Goal: Task Accomplishment & Management: Complete application form

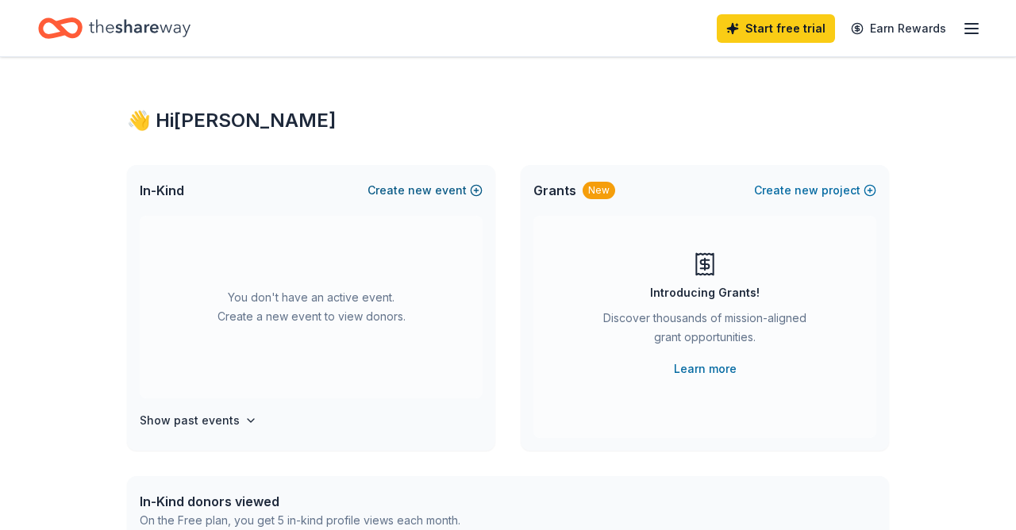
click at [402, 187] on button "Create new event" at bounding box center [424, 190] width 115 height 19
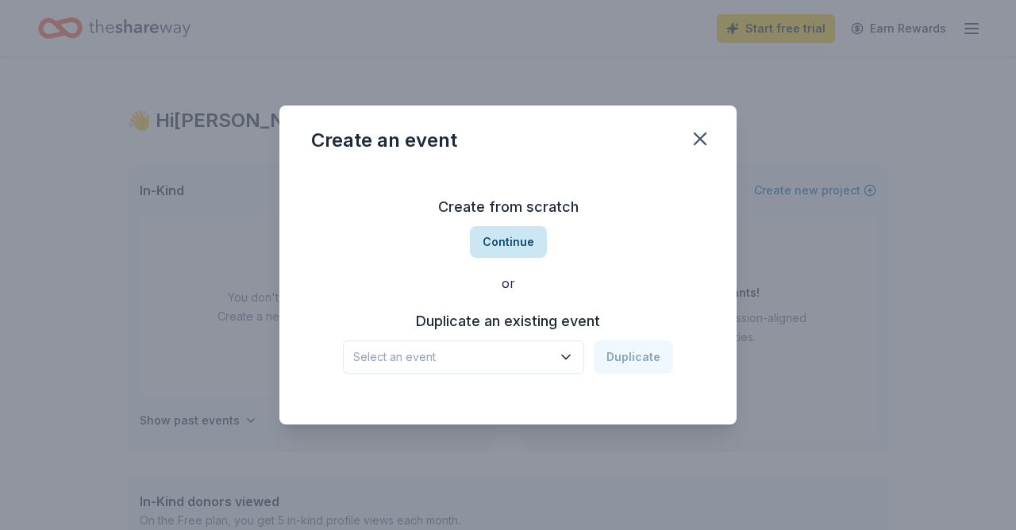
click at [497, 245] on button "Continue" at bounding box center [508, 242] width 77 height 32
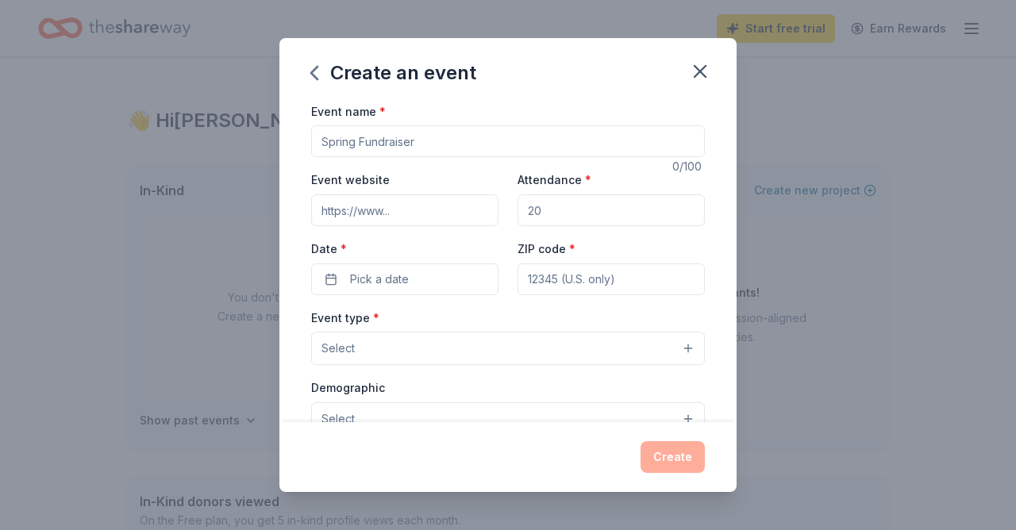
drag, startPoint x: 355, startPoint y: 139, endPoint x: 163, endPoint y: 114, distance: 192.8
drag, startPoint x: 356, startPoint y: 144, endPoint x: 266, endPoint y: 138, distance: 89.9
click at [266, 138] on div "Create an event Event name * 0 /100 Event website Attendance * Date * Pick a da…" at bounding box center [508, 265] width 1016 height 530
click at [356, 147] on input "Event name *" at bounding box center [508, 141] width 394 height 32
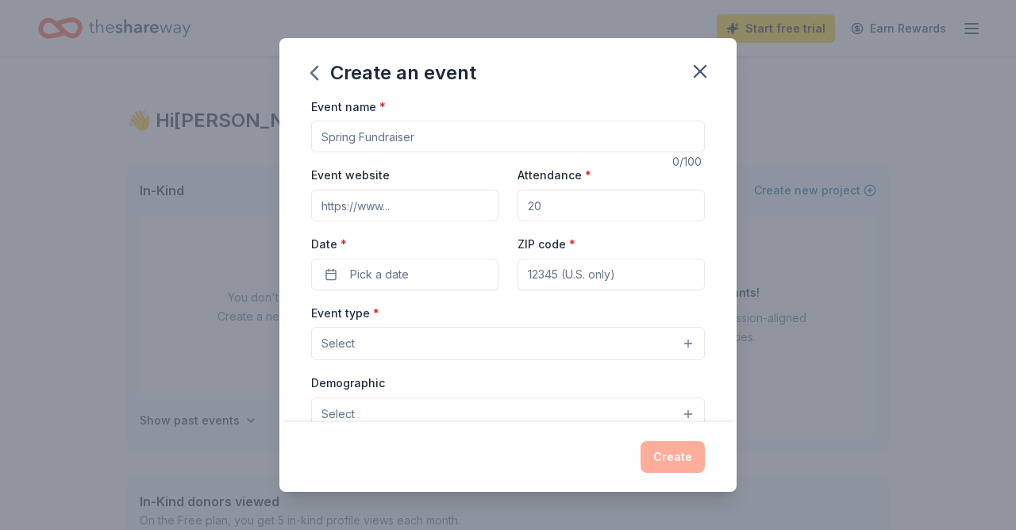
click at [691, 142] on input "Event name *" at bounding box center [508, 137] width 394 height 32
click at [532, 130] on input "Event name *" at bounding box center [508, 137] width 394 height 32
type input "Fall Fundraiser"
click at [352, 204] on input "Event website" at bounding box center [404, 204] width 187 height 32
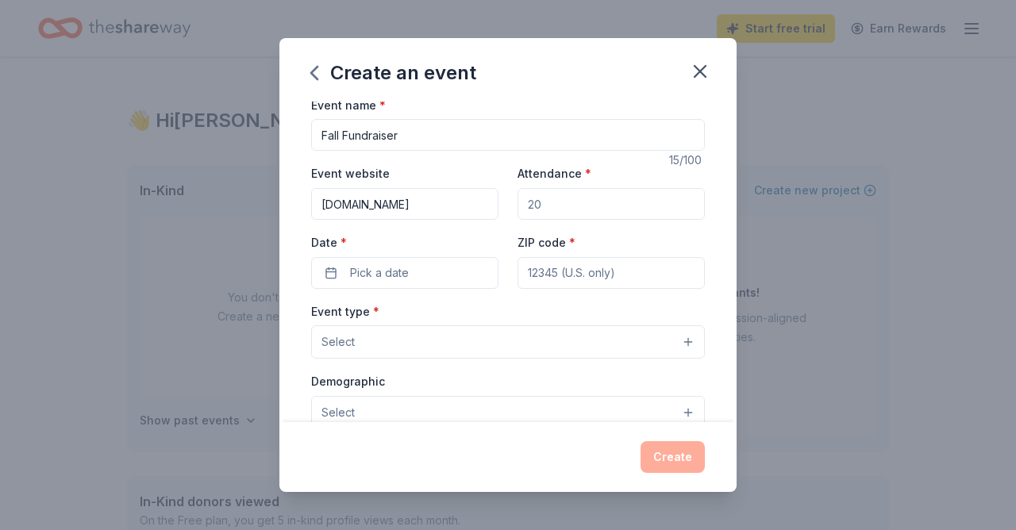
type input "progsocozzy.com"
drag, startPoint x: 579, startPoint y: 206, endPoint x: 438, endPoint y: 207, distance: 140.5
click at [438, 207] on div "Event website progsocozzy.com Attendance * Date * Pick a date ZIP code *" at bounding box center [508, 225] width 394 height 125
type input "180"
click at [413, 264] on button "Pick a date" at bounding box center [404, 273] width 187 height 32
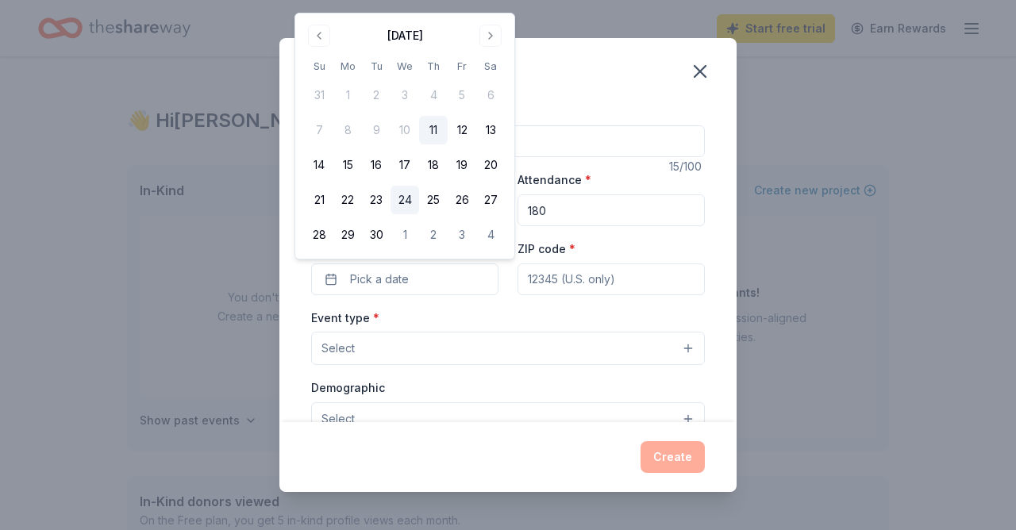
scroll to position [0, 0]
click at [376, 233] on button "30" at bounding box center [376, 234] width 29 height 29
click at [487, 37] on button "Go to next month" at bounding box center [490, 35] width 22 height 22
click at [403, 190] on button "22" at bounding box center [404, 199] width 29 height 29
click at [536, 297] on div "Event name * Fall Fundraiser 15 /100 Event website progsocozzy.com Attendance *…" at bounding box center [508, 468] width 394 height 733
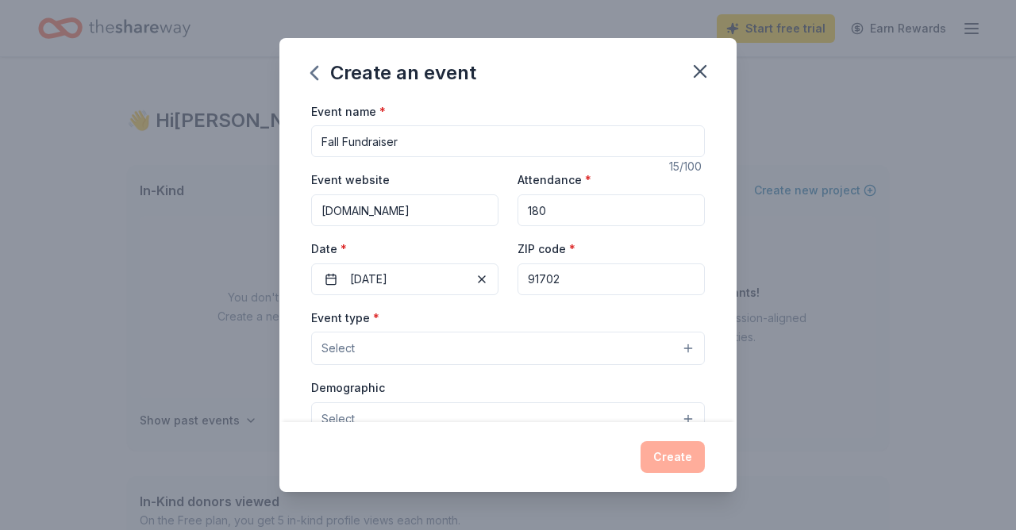
type input "91702"
click at [477, 348] on button "Select" at bounding box center [508, 348] width 394 height 33
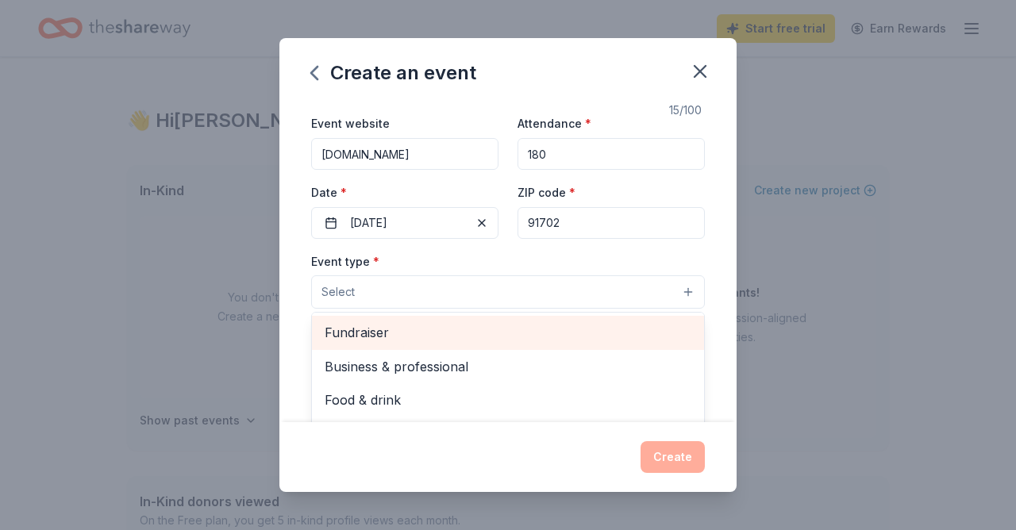
click at [386, 336] on span "Fundraiser" at bounding box center [508, 332] width 367 height 21
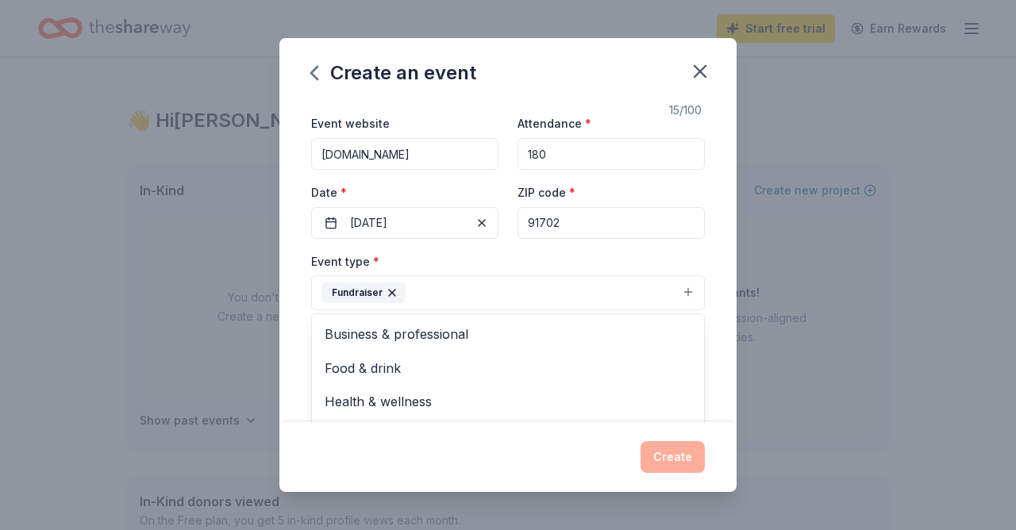
click at [547, 436] on div "Create an event Event name * Fall Fundraiser 15 /100 Event website progsocozzy.…" at bounding box center [507, 265] width 457 height 454
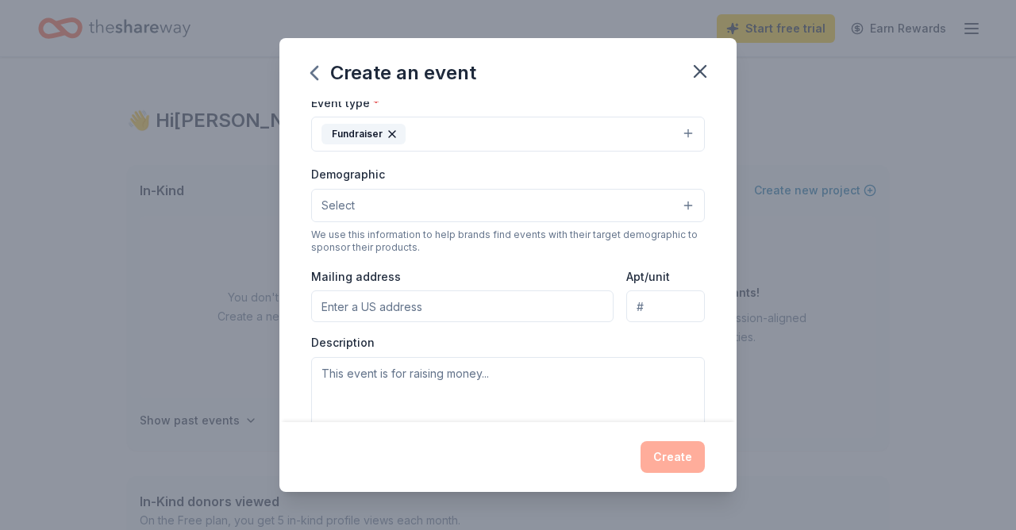
scroll to position [222, 0]
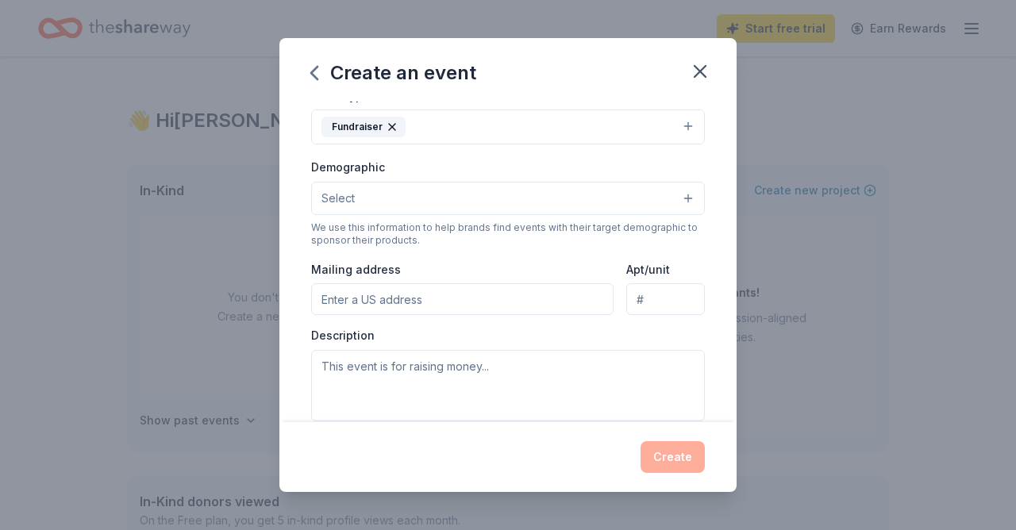
click at [411, 200] on button "Select" at bounding box center [508, 198] width 394 height 33
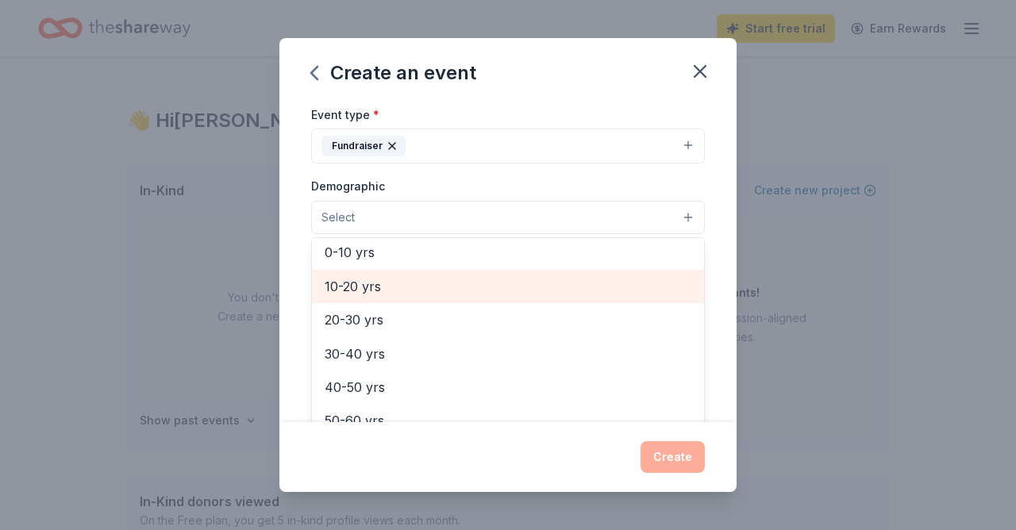
scroll to position [37, 0]
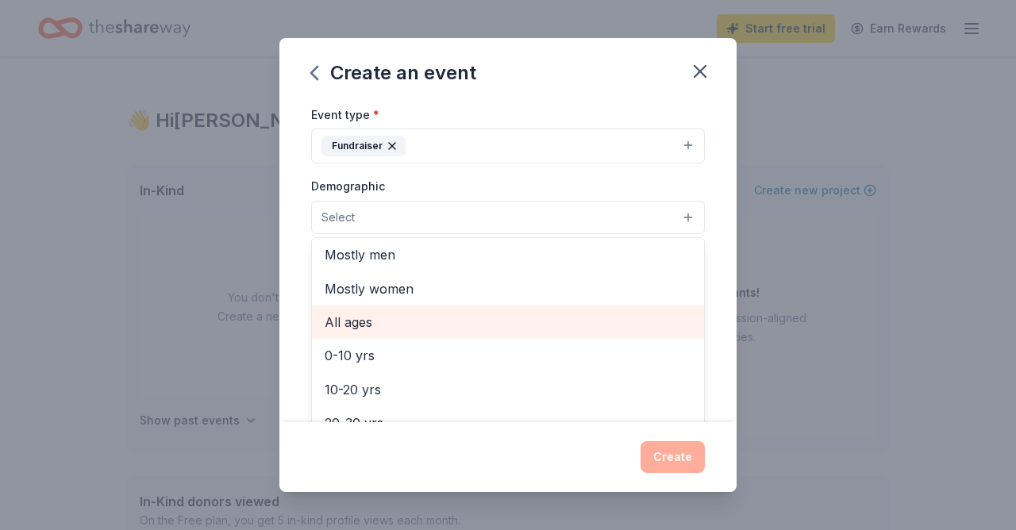
drag, startPoint x: 367, startPoint y: 311, endPoint x: 411, endPoint y: 317, distance: 44.8
click at [366, 312] on span "All ages" at bounding box center [508, 322] width 367 height 21
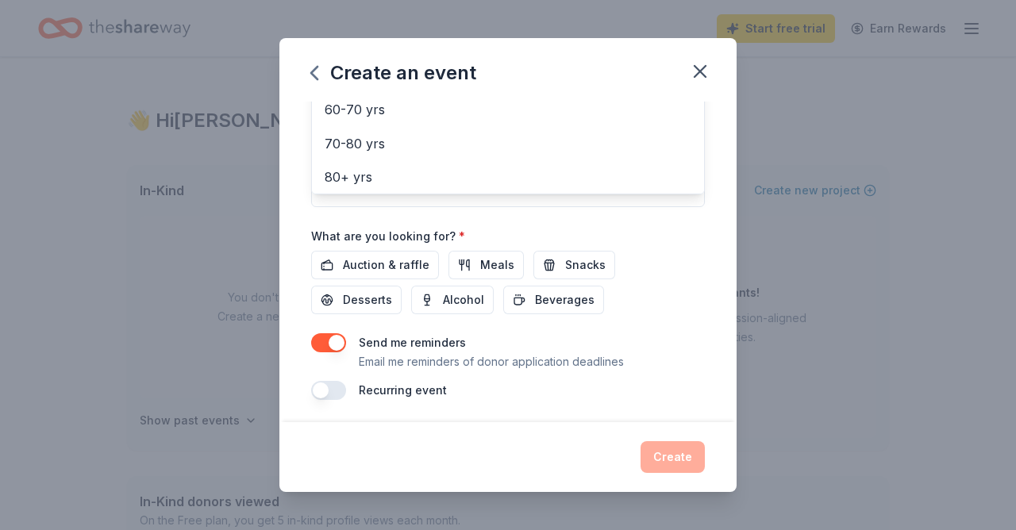
scroll to position [437, 0]
click at [380, 262] on div "Event name * Fall Fundraiser 15 /100 Event website progsocozzy.com Attendance *…" at bounding box center [508, 32] width 394 height 736
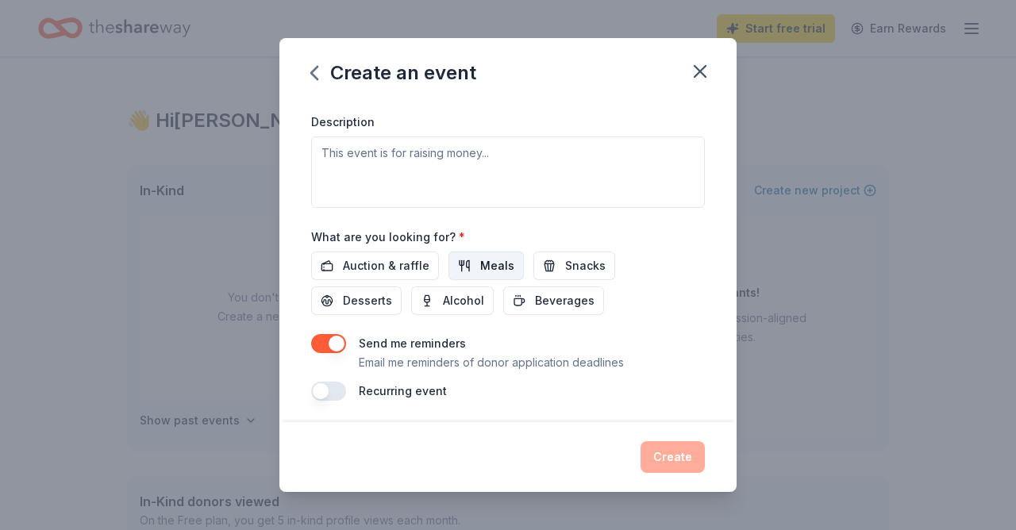
click at [504, 264] on span "Meals" at bounding box center [497, 265] width 34 height 19
click at [571, 262] on span "Snacks" at bounding box center [585, 265] width 40 height 19
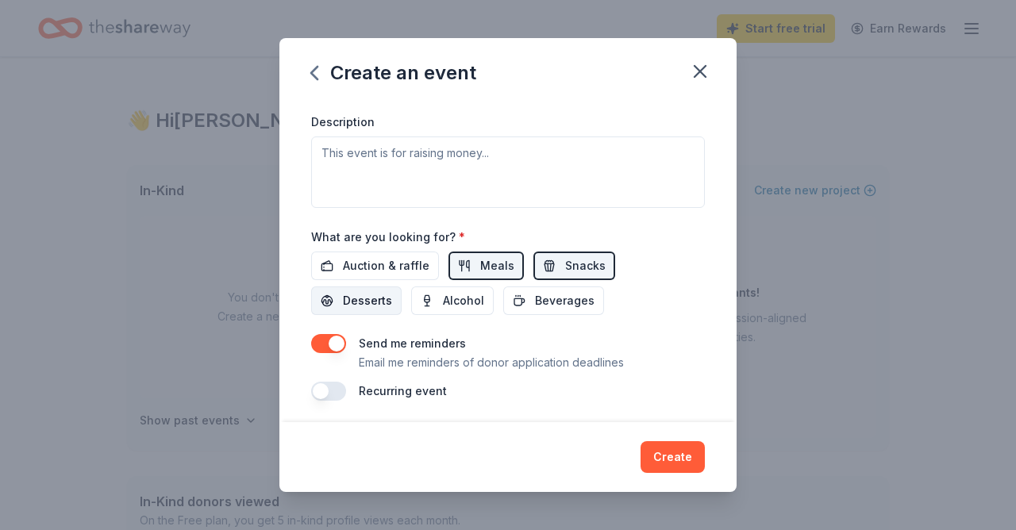
click at [392, 291] on span "Desserts" at bounding box center [367, 300] width 49 height 19
click at [378, 272] on button "Auction & raffle" at bounding box center [375, 266] width 128 height 29
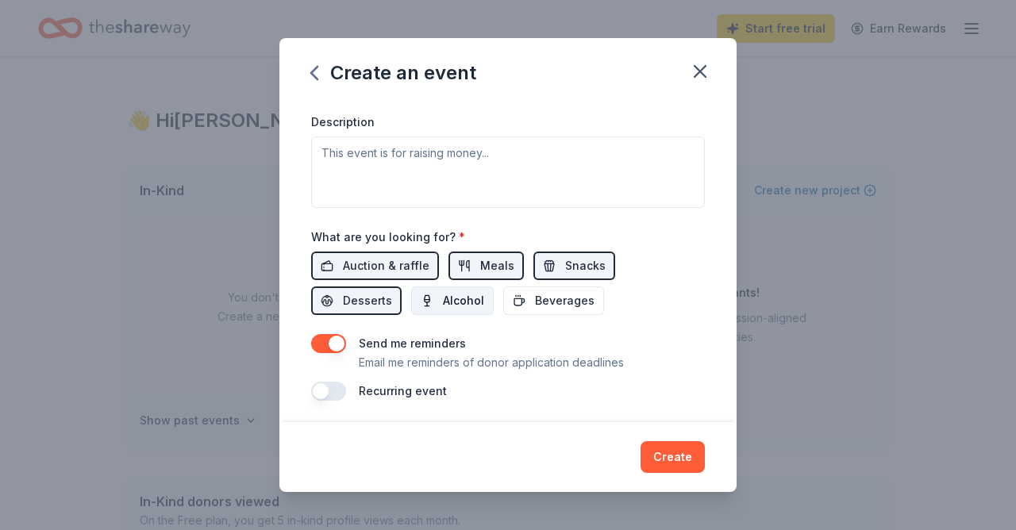
click at [443, 299] on span "Alcohol" at bounding box center [463, 300] width 41 height 19
click at [535, 300] on span "Beverages" at bounding box center [565, 300] width 60 height 19
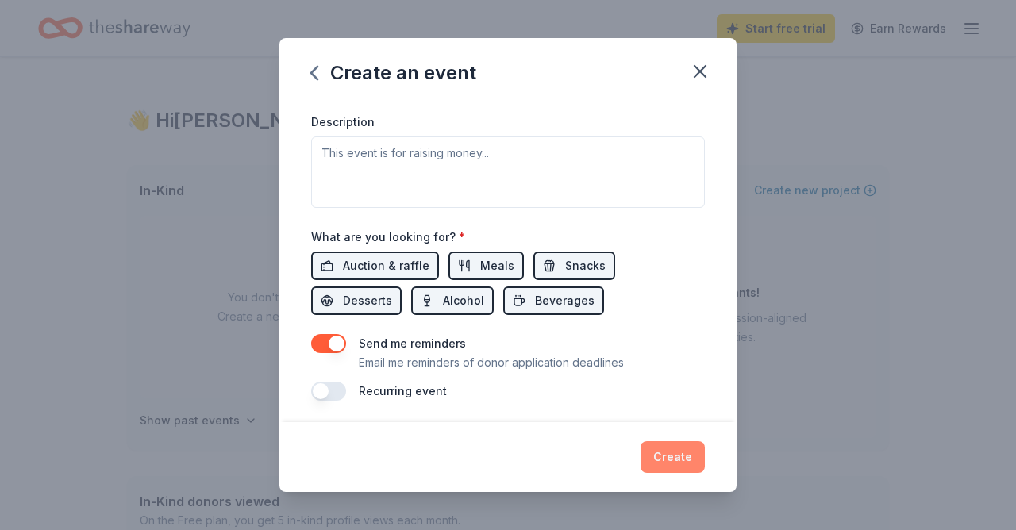
click at [675, 462] on button "Create" at bounding box center [672, 457] width 64 height 32
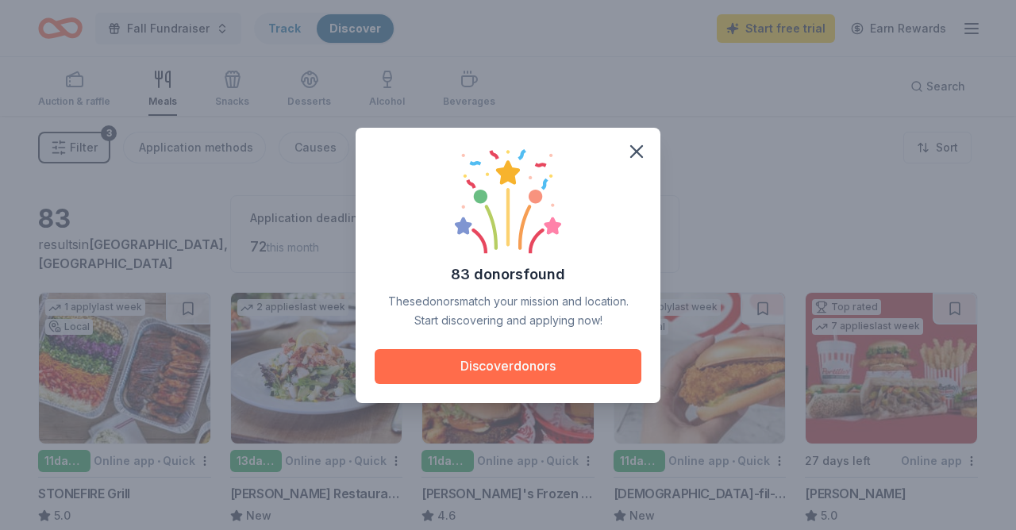
click at [572, 367] on button "Discover donors" at bounding box center [508, 366] width 267 height 35
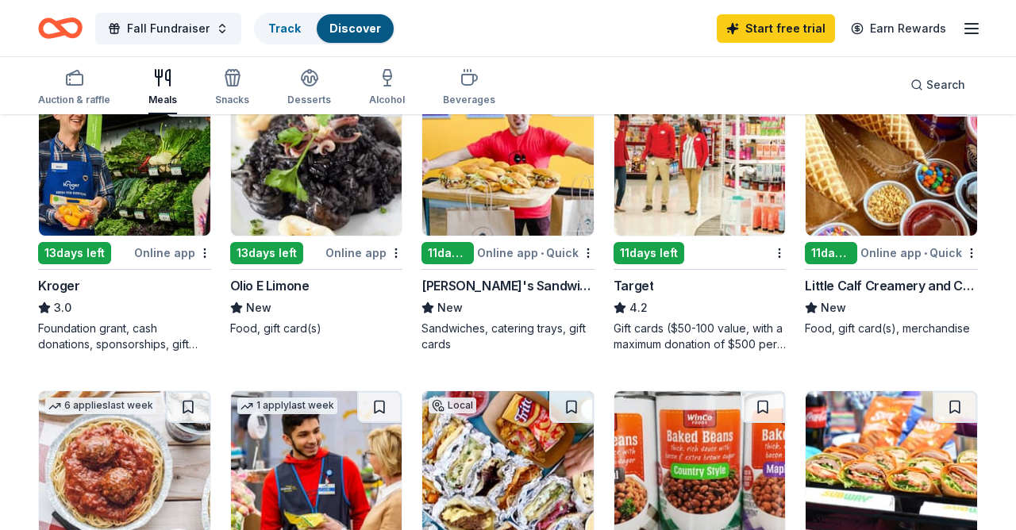
scroll to position [503, 0]
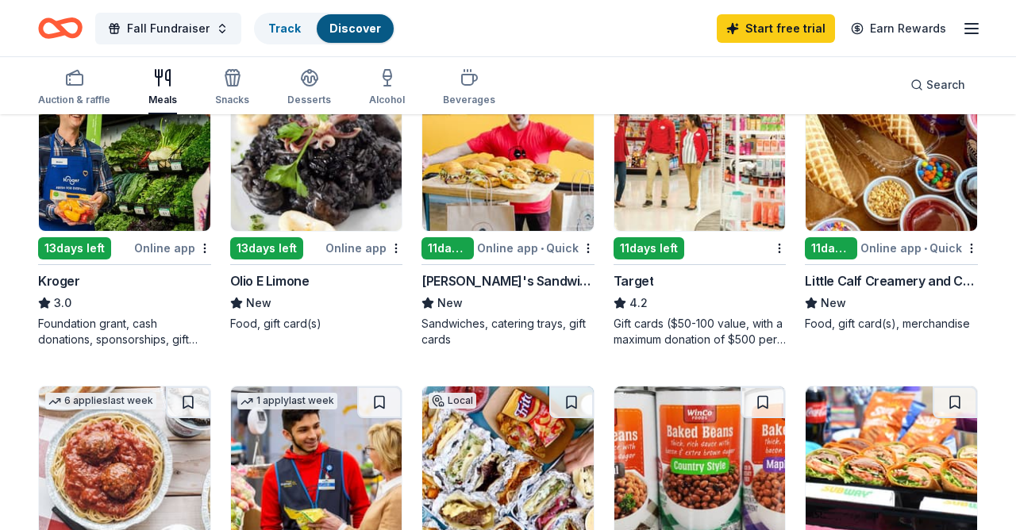
click at [650, 244] on div "11 days left" at bounding box center [648, 248] width 71 height 22
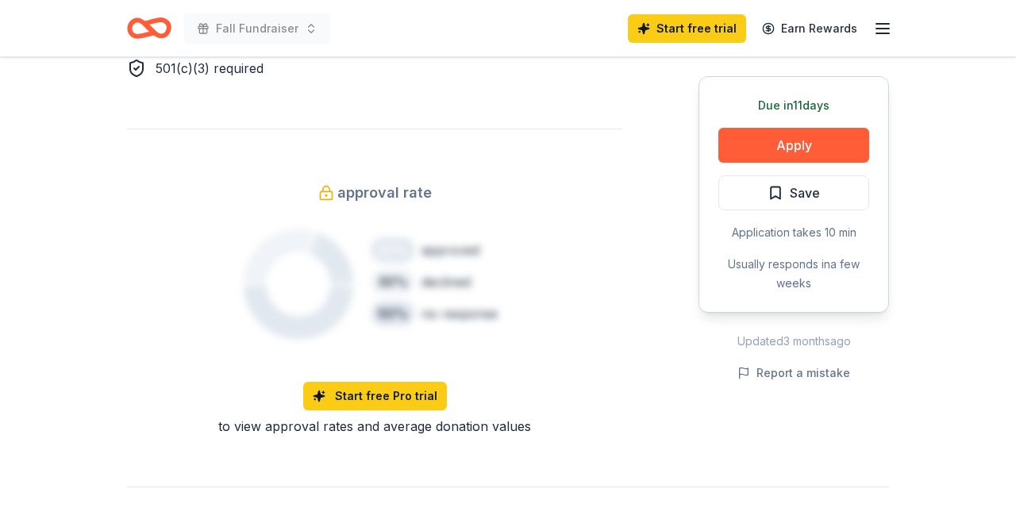
scroll to position [1009, 0]
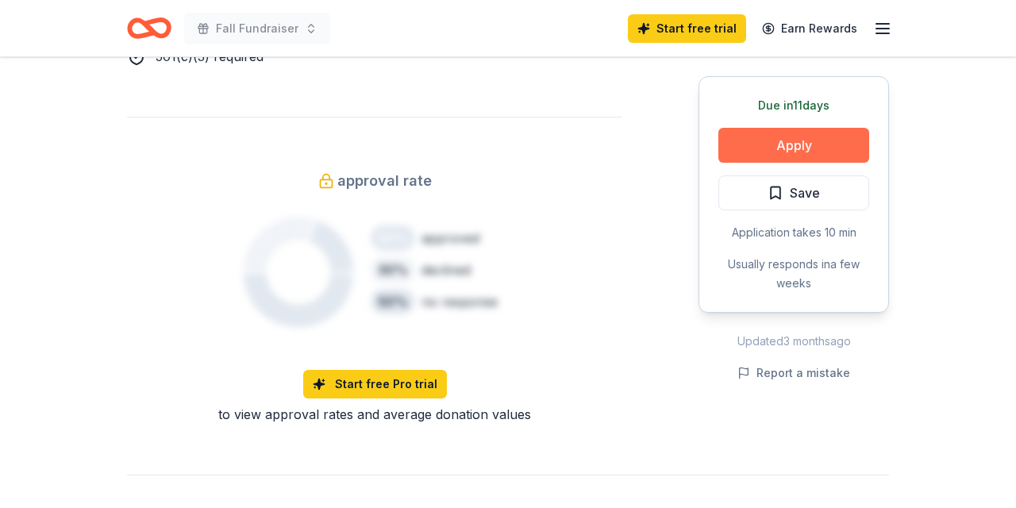
click at [776, 135] on button "Apply" at bounding box center [793, 145] width 151 height 35
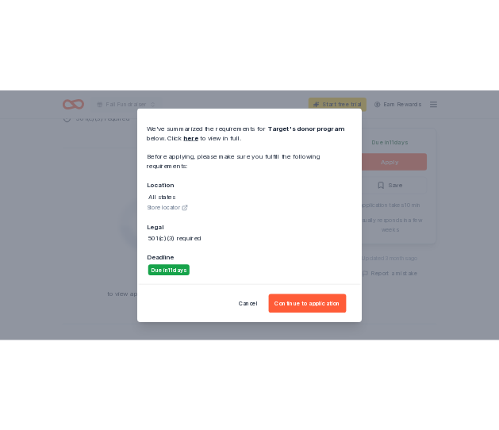
scroll to position [44, 0]
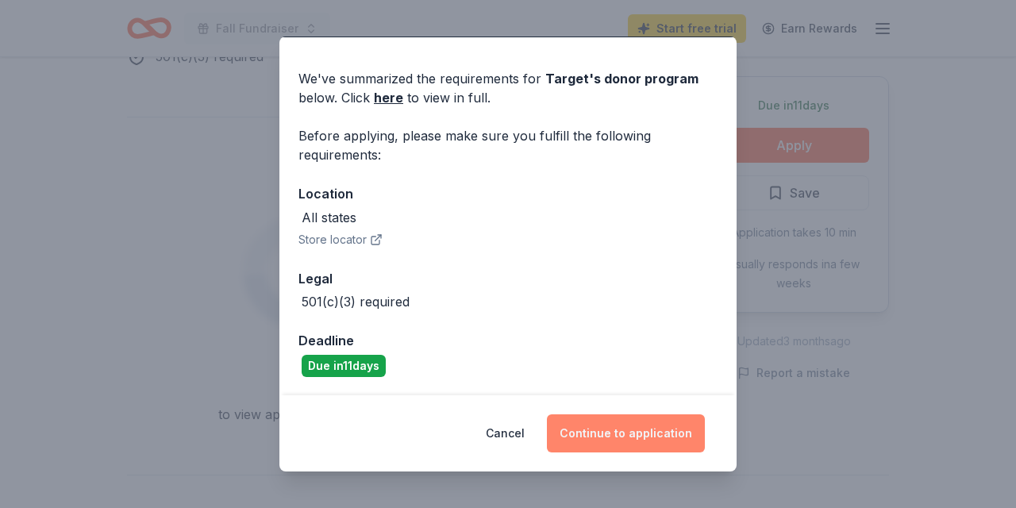
click at [659, 432] on button "Continue to application" at bounding box center [626, 433] width 158 height 38
